Goal: Task Accomplishment & Management: Use online tool/utility

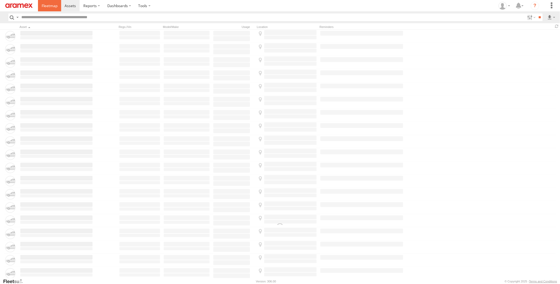
click at [40, 6] on link at bounding box center [49, 5] width 23 height 11
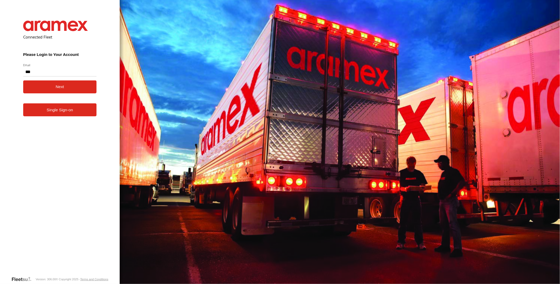
type input "**********"
click at [23, 80] on button "Next" at bounding box center [60, 86] width 74 height 13
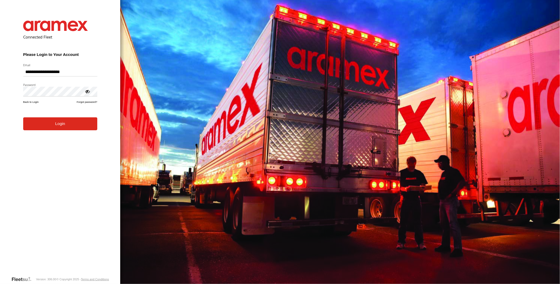
click at [23, 117] on button "Login" at bounding box center [60, 123] width 74 height 13
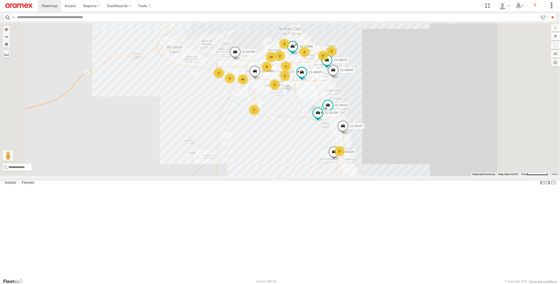
click at [0, 0] on link at bounding box center [0, 0] width 0 height 0
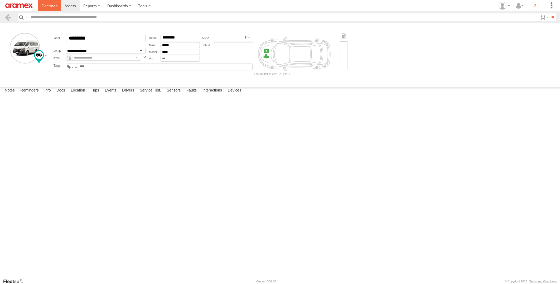
click at [50, 10] on link at bounding box center [49, 5] width 23 height 11
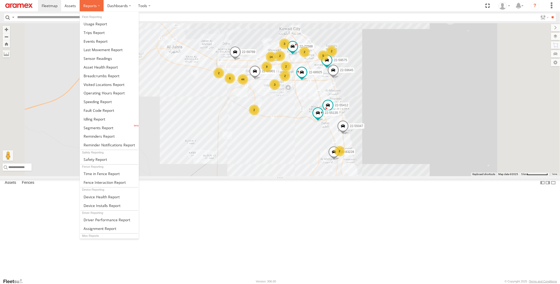
click at [87, 3] on label at bounding box center [92, 5] width 24 height 11
click at [109, 118] on link at bounding box center [109, 119] width 59 height 9
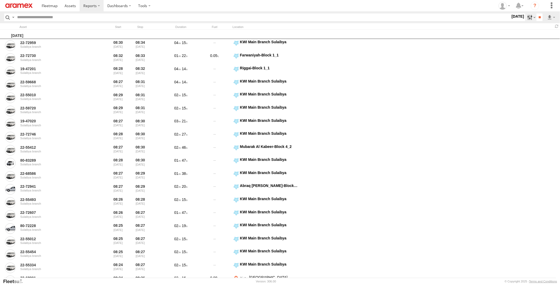
click at [527, 15] on label at bounding box center [530, 17] width 11 height 8
click at [0, 0] on span "> 10min" at bounding box center [0, 0] width 0 height 0
click at [0, 0] on label at bounding box center [0, 0] width 0 height 0
click at [537, 18] on input "**" at bounding box center [539, 17] width 6 height 8
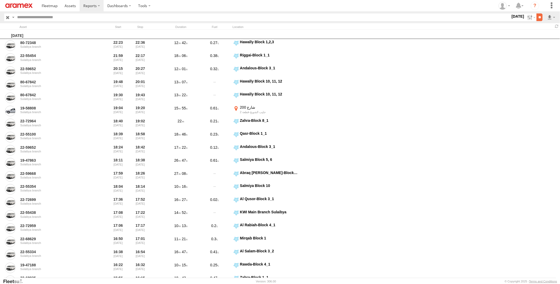
click at [538, 18] on input "**" at bounding box center [539, 17] width 6 height 8
click at [546, 36] on link at bounding box center [537, 36] width 32 height 8
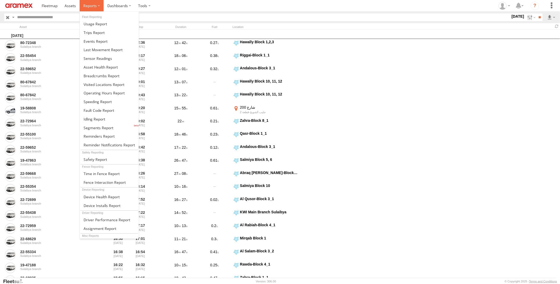
click at [92, 7] on span at bounding box center [89, 5] width 13 height 5
click at [110, 72] on link at bounding box center [109, 75] width 59 height 9
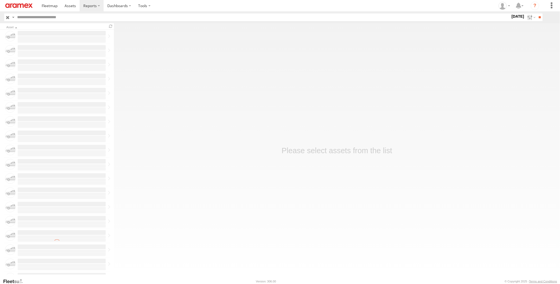
click at [56, 15] on input "text" at bounding box center [262, 17] width 495 height 8
paste input "********"
type input "********"
click at [536, 13] on input "**" at bounding box center [539, 17] width 6 height 8
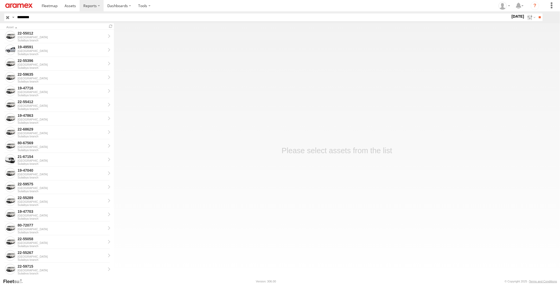
click at [68, 15] on input "********" at bounding box center [262, 17] width 495 height 8
click at [536, 13] on input "**" at bounding box center [539, 17] width 6 height 8
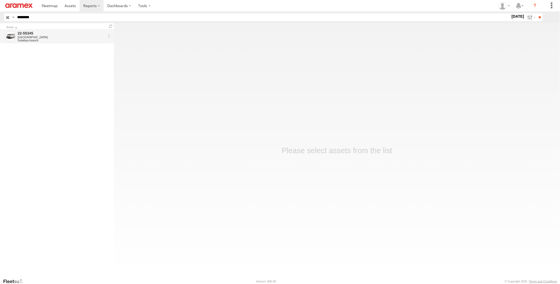
click at [79, 40] on div "Sulaibya branch" at bounding box center [62, 40] width 88 height 3
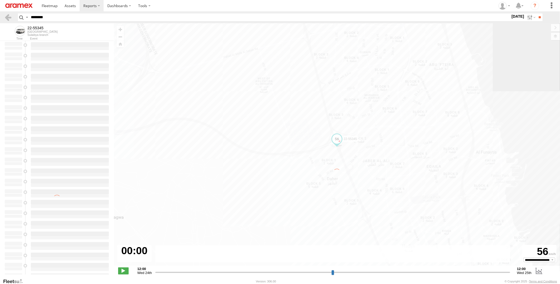
type input "**********"
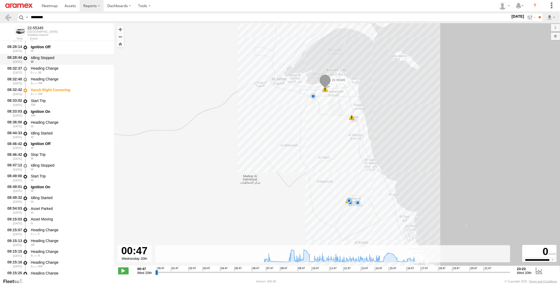
scroll to position [1113, 0]
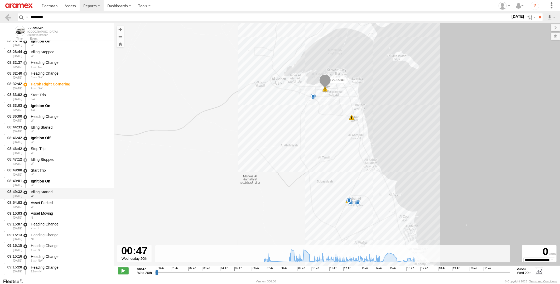
click at [77, 193] on div "Idling Started" at bounding box center [70, 191] width 78 height 5
click at [73, 203] on div "Asset Parked" at bounding box center [70, 202] width 78 height 5
click at [75, 191] on div "Idling Started" at bounding box center [70, 191] width 78 height 5
click at [71, 205] on div "W" at bounding box center [70, 206] width 78 height 3
click at [68, 213] on div "Asset Moving" at bounding box center [70, 213] width 78 height 5
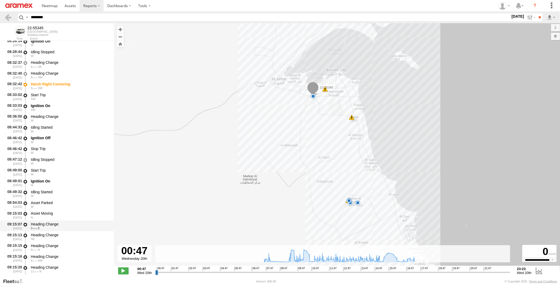
click at [62, 223] on div "Heading Change" at bounding box center [70, 224] width 78 height 5
click at [64, 213] on div "Asset Moving" at bounding box center [70, 213] width 78 height 5
click at [69, 201] on div "Asset Parked" at bounding box center [70, 202] width 78 height 5
click at [74, 187] on div "Ignition On W" at bounding box center [70, 183] width 80 height 10
click at [70, 202] on div "Asset Parked" at bounding box center [70, 202] width 78 height 5
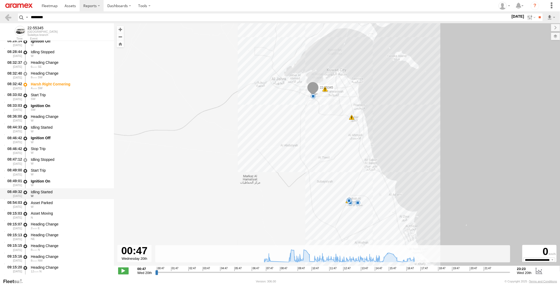
click at [72, 192] on div "Idling Started" at bounding box center [70, 191] width 78 height 5
click at [69, 205] on div "W" at bounding box center [70, 206] width 78 height 3
click at [72, 190] on div "Idling Started" at bounding box center [70, 191] width 78 height 5
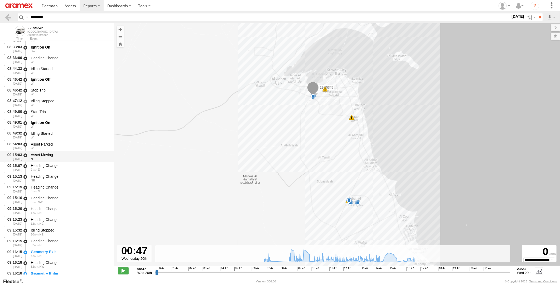
scroll to position [1142, 0]
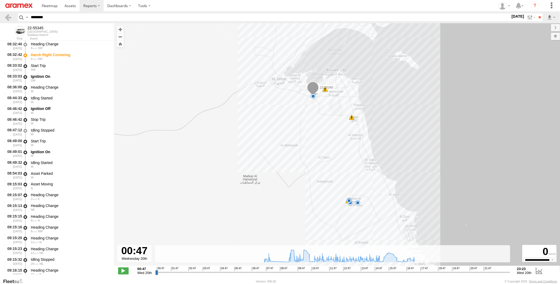
drag, startPoint x: 61, startPoint y: 15, endPoint x: -1, endPoint y: 17, distance: 62.2
click at [0, 17] on html at bounding box center [280, 142] width 560 height 284
paste input "text"
type input "********"
click at [536, 13] on input "**" at bounding box center [539, 17] width 6 height 8
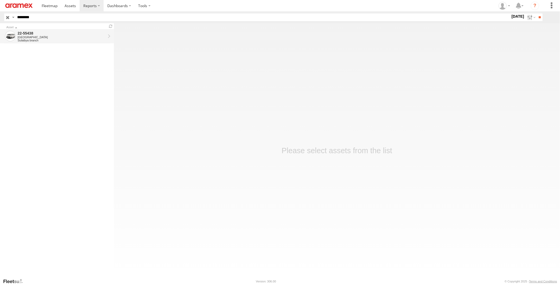
click at [85, 33] on div "22-55438" at bounding box center [62, 33] width 88 height 5
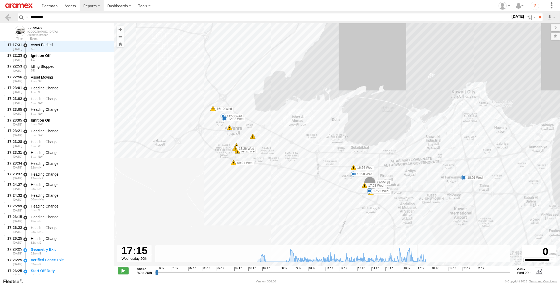
scroll to position [15615, 0]
drag, startPoint x: 156, startPoint y: 274, endPoint x: 417, endPoint y: 285, distance: 260.9
type input "**********"
click at [417, 275] on input "range" at bounding box center [332, 272] width 355 height 5
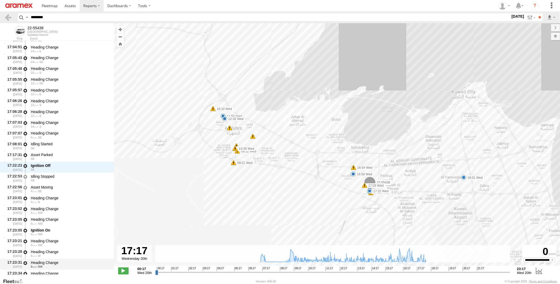
scroll to position [15468, 0]
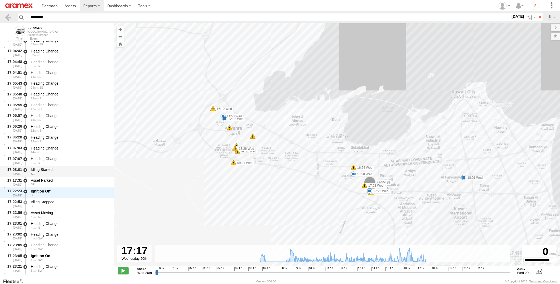
click at [71, 171] on div "Idling Started" at bounding box center [70, 169] width 78 height 5
click at [70, 181] on div "Asset Parked" at bounding box center [70, 180] width 78 height 5
click at [71, 172] on div "SE" at bounding box center [70, 173] width 78 height 3
click at [71, 181] on div "Asset Parked" at bounding box center [70, 180] width 78 height 5
click at [72, 170] on div "Idling Started" at bounding box center [70, 169] width 78 height 5
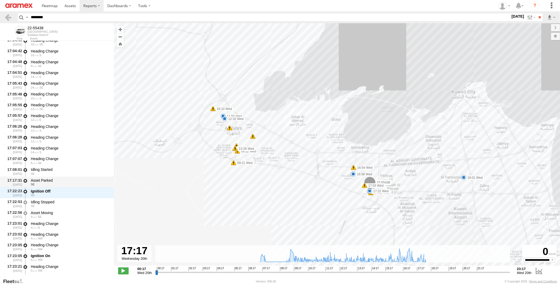
click at [70, 180] on div "Asset Parked" at bounding box center [70, 180] width 78 height 5
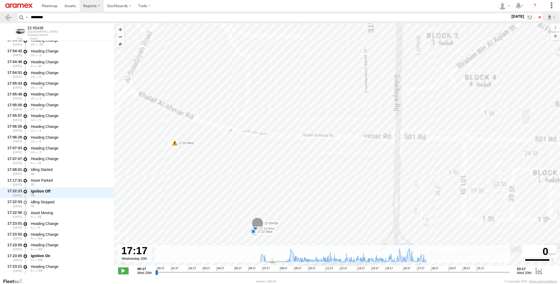
drag, startPoint x: 318, startPoint y: 198, endPoint x: 364, endPoint y: 162, distance: 59.1
click at [364, 162] on div "22-55438 07:15 Wed 07:24 Wed 08:49 Wed 09:21 Wed 09:22 Wed 11:50 Wed 12:32 Wed …" at bounding box center [337, 147] width 446 height 248
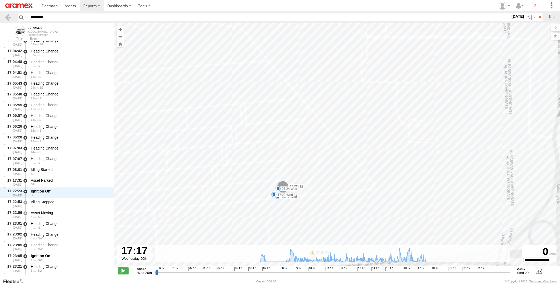
drag, startPoint x: 326, startPoint y: 193, endPoint x: 369, endPoint y: 166, distance: 50.5
click at [369, 166] on div "22-55438 07:15 Wed 07:24 Wed 08:49 Wed 09:21 Wed 09:22 Wed 11:50 Wed 12:32 Wed …" at bounding box center [337, 147] width 446 height 248
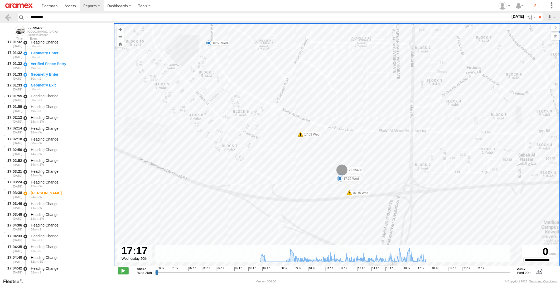
scroll to position [15175, 0]
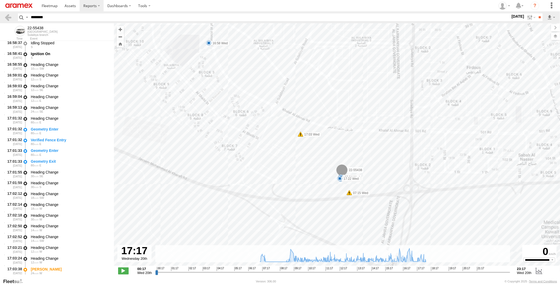
drag, startPoint x: 55, startPoint y: 15, endPoint x: -1, endPoint y: 27, distance: 57.1
click at [0, 27] on html at bounding box center [280, 142] width 560 height 284
click at [536, 13] on input "**" at bounding box center [539, 17] width 6 height 8
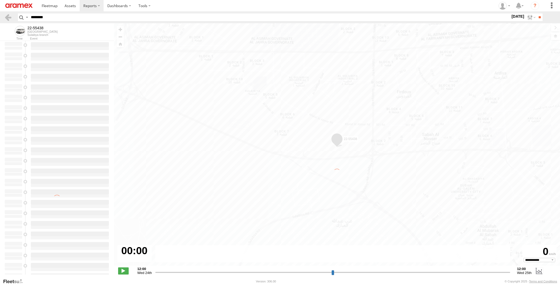
select select "**********"
type input "**********"
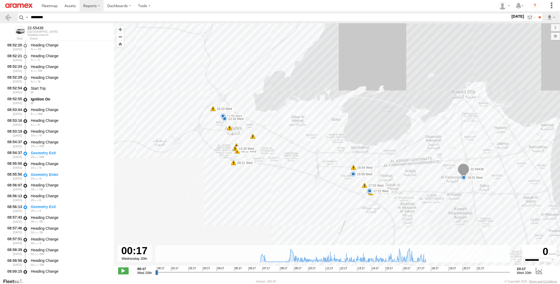
scroll to position [878, 0]
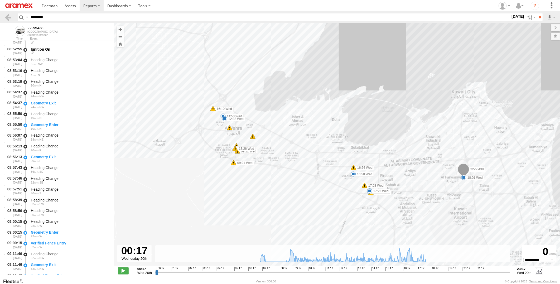
drag, startPoint x: 60, startPoint y: 15, endPoint x: 0, endPoint y: 15, distance: 59.6
click at [0, 15] on html at bounding box center [280, 142] width 560 height 284
paste input "text"
type input "********"
click at [536, 13] on input "**" at bounding box center [539, 17] width 6 height 8
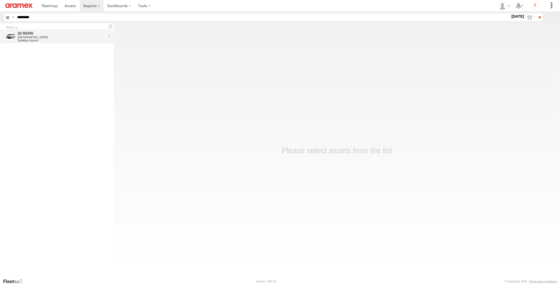
click at [67, 41] on div "Sulaibya branch" at bounding box center [62, 40] width 88 height 3
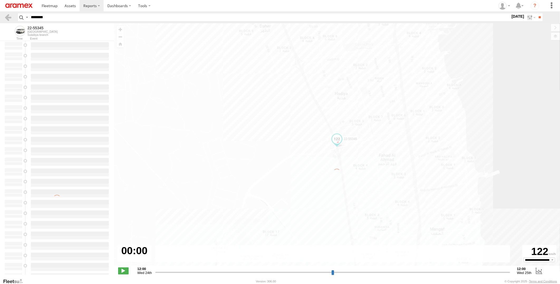
type input "**********"
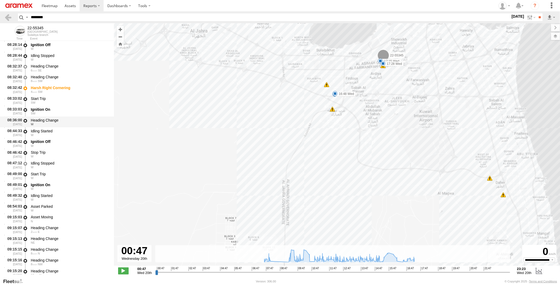
scroll to position [1113, 0]
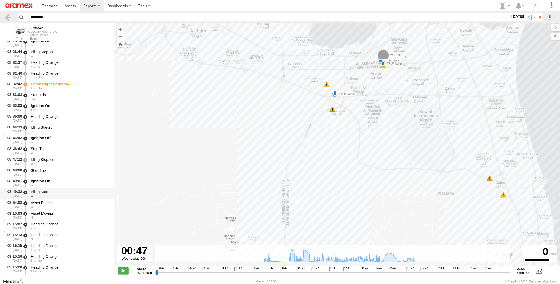
click at [71, 192] on div "Idling Started" at bounding box center [70, 191] width 78 height 5
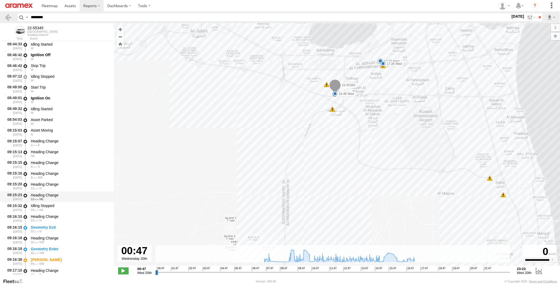
scroll to position [1200, 0]
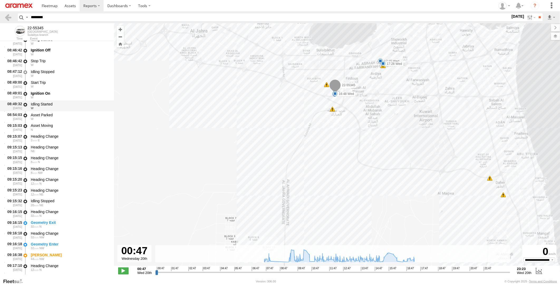
click at [84, 103] on div "Idling Started" at bounding box center [70, 104] width 78 height 5
click at [73, 114] on div "Asset Parked" at bounding box center [70, 115] width 78 height 5
click at [77, 104] on div "Idling Started" at bounding box center [70, 104] width 78 height 5
click at [86, 118] on div "W" at bounding box center [70, 118] width 78 height 3
click at [81, 125] on div "Asset Moving" at bounding box center [70, 125] width 78 height 5
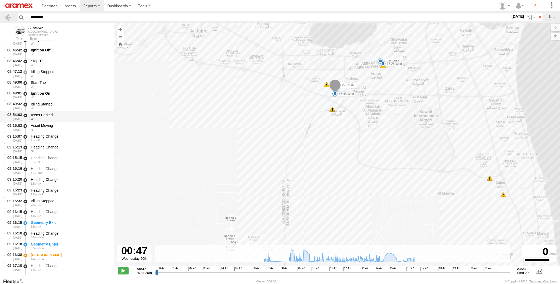
click at [82, 114] on div "Asset Parked" at bounding box center [70, 115] width 78 height 5
click at [80, 125] on div "Asset Moving" at bounding box center [70, 125] width 78 height 5
click at [82, 115] on div "Asset Parked" at bounding box center [70, 115] width 78 height 5
click at [80, 122] on div "09:15:03 [DATE] Asset Moving N" at bounding box center [57, 127] width 114 height 11
click at [76, 134] on div "Heading Change" at bounding box center [70, 136] width 78 height 5
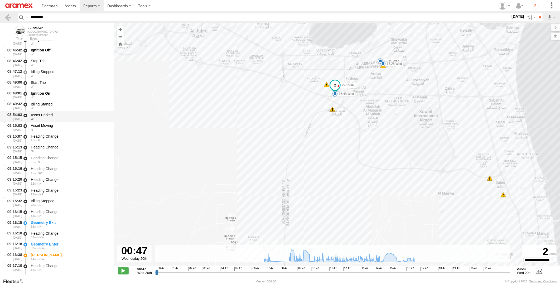
click at [78, 116] on div "Asset Parked" at bounding box center [70, 115] width 78 height 5
click at [78, 123] on div "Asset Moving" at bounding box center [70, 125] width 78 height 5
click at [79, 114] on div "Asset Parked" at bounding box center [70, 115] width 78 height 5
click at [80, 125] on div "Asset Moving" at bounding box center [70, 125] width 78 height 5
click at [82, 114] on div "Asset Parked" at bounding box center [70, 115] width 78 height 5
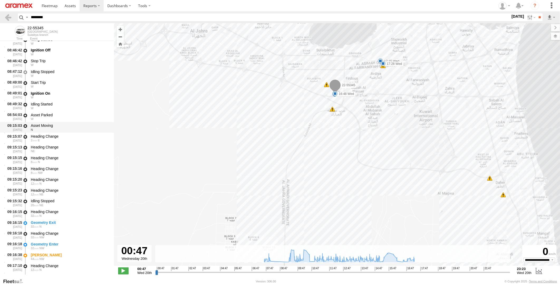
click at [79, 127] on div "Asset Moving" at bounding box center [70, 125] width 78 height 5
click at [73, 138] on div "Heading Change" at bounding box center [70, 136] width 78 height 5
click at [78, 121] on div "Asset Parked W" at bounding box center [70, 117] width 80 height 10
click at [80, 114] on div "Asset Parked" at bounding box center [70, 115] width 78 height 5
click at [78, 125] on div "Asset Moving" at bounding box center [70, 125] width 78 height 5
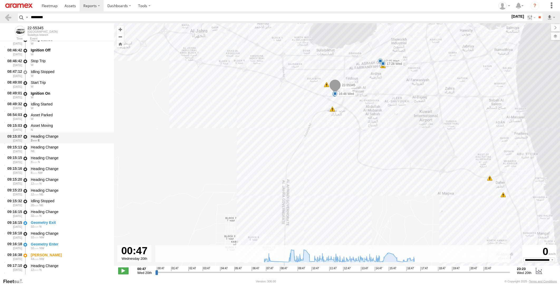
click at [77, 134] on div "Heading Change" at bounding box center [70, 136] width 78 height 5
click at [75, 148] on div "Heading Change" at bounding box center [70, 147] width 78 height 5
click at [77, 134] on div "Heading Change" at bounding box center [70, 136] width 78 height 5
click at [79, 123] on div "Asset Moving" at bounding box center [70, 125] width 78 height 5
click at [80, 113] on div "Asset Parked" at bounding box center [70, 115] width 78 height 5
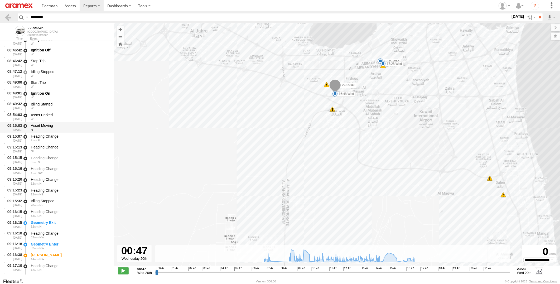
click at [82, 129] on div "N" at bounding box center [70, 129] width 78 height 3
click at [83, 116] on div "Asset Parked" at bounding box center [70, 115] width 78 height 5
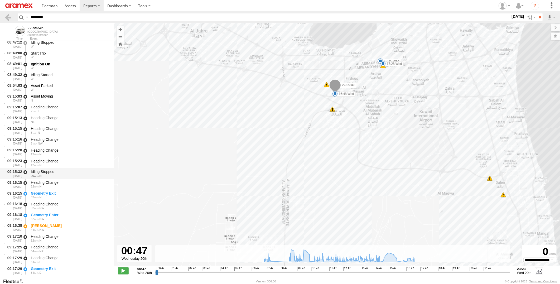
click at [76, 173] on div "Idling Stopped" at bounding box center [70, 171] width 78 height 5
click at [78, 143] on div "8 NW" at bounding box center [70, 143] width 78 height 3
click at [80, 109] on div "Heading Change" at bounding box center [70, 107] width 78 height 5
click at [82, 96] on div "Asset Moving" at bounding box center [70, 96] width 78 height 5
click at [85, 84] on div "Asset Parked" at bounding box center [70, 85] width 78 height 5
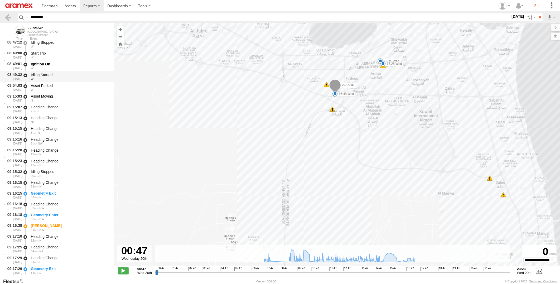
click at [86, 74] on div "Idling Started" at bounding box center [70, 74] width 78 height 5
